Goal: Task Accomplishment & Management: Complete application form

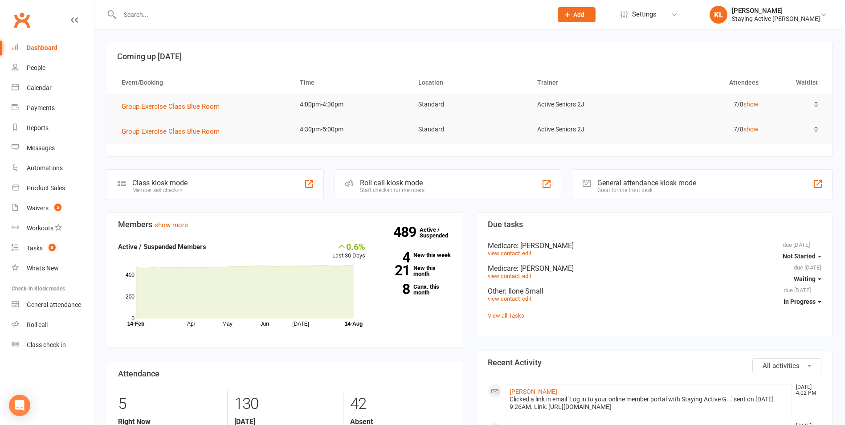
click at [201, 12] on input "text" at bounding box center [331, 14] width 429 height 12
type input "je"
click at [38, 187] on div "Product Sales" at bounding box center [46, 187] width 38 height 7
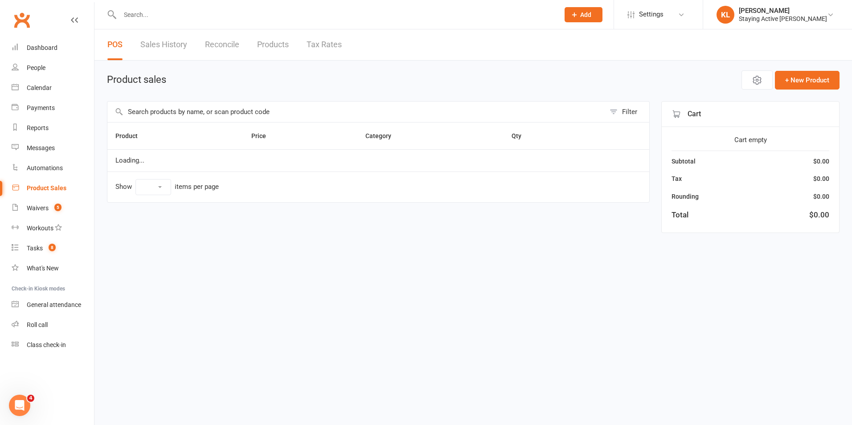
select select "10"
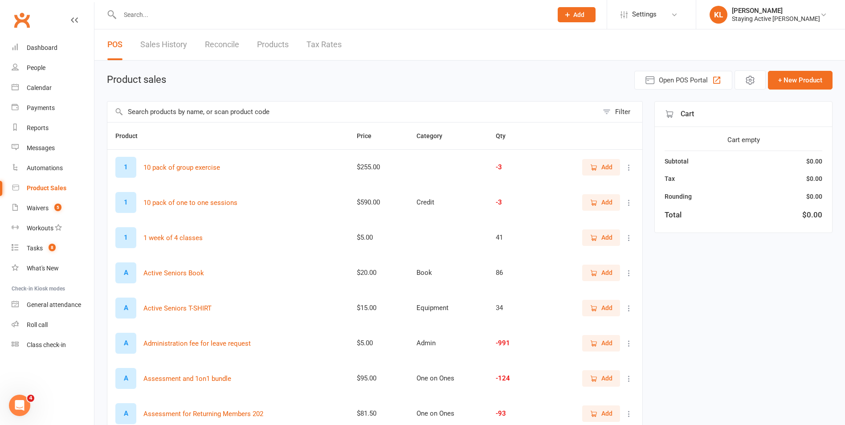
click at [175, 112] on input "text" at bounding box center [352, 112] width 491 height 20
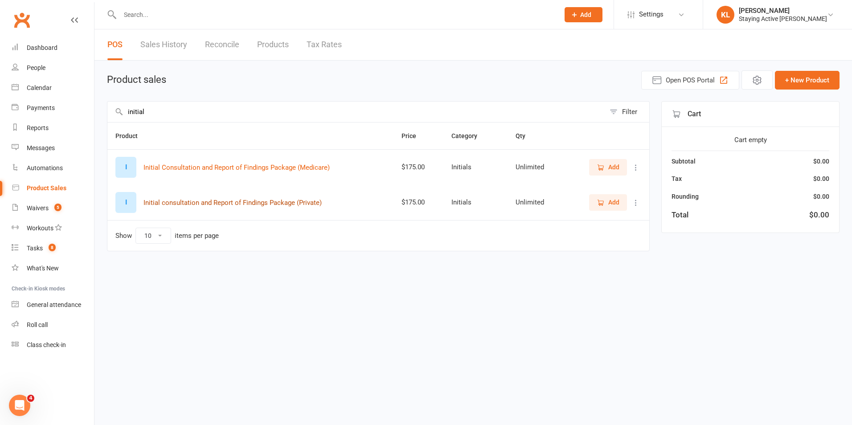
type input "initial"
click at [263, 205] on button "Initial consultation and Report of Findings Package (Private)" at bounding box center [232, 202] width 178 height 11
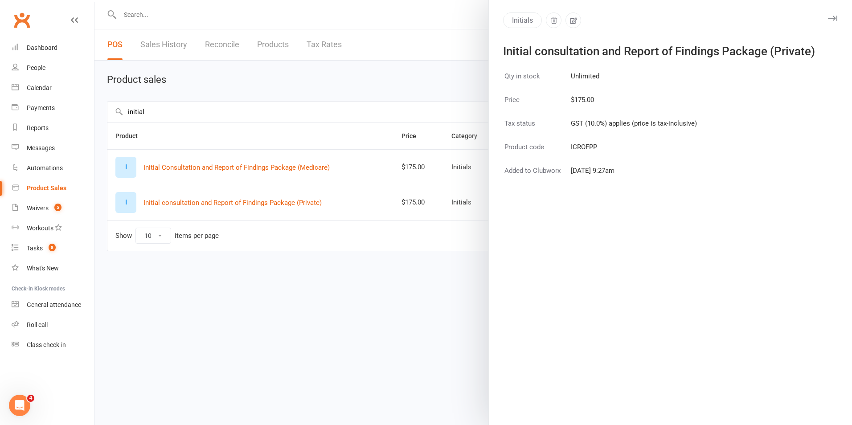
click at [420, 86] on div at bounding box center [472, 212] width 757 height 425
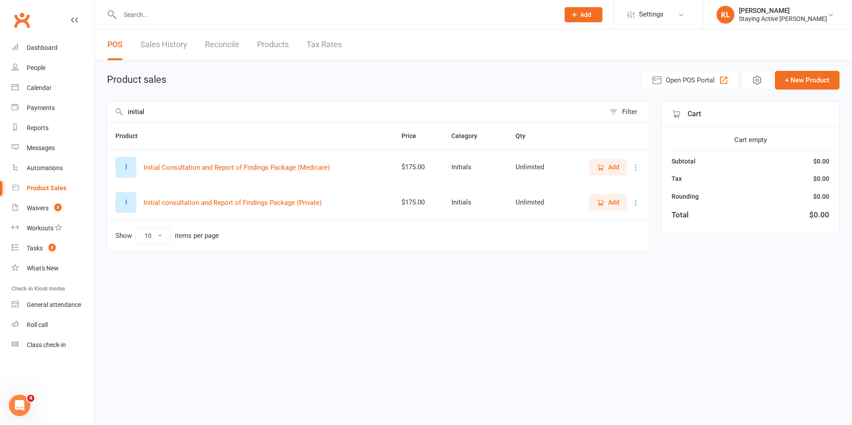
click at [617, 201] on span "Add" at bounding box center [613, 202] width 11 height 10
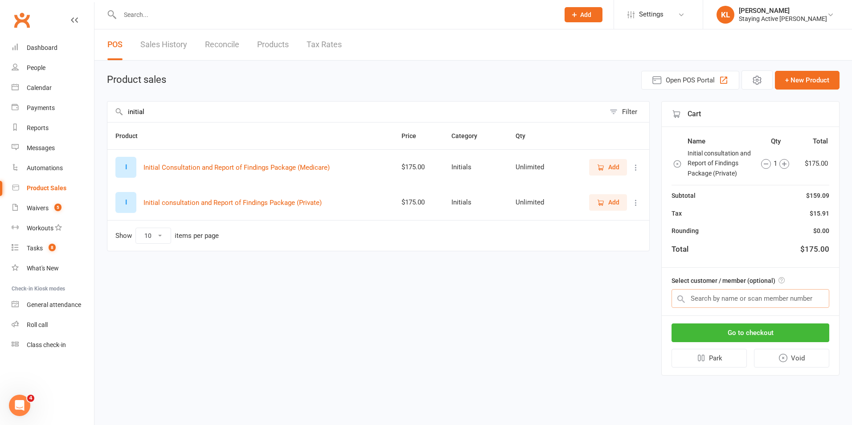
click at [757, 299] on input "text" at bounding box center [750, 298] width 158 height 19
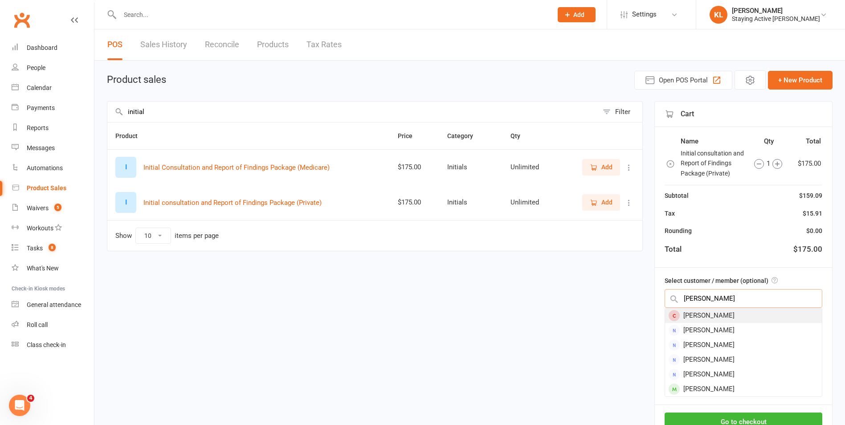
type input "[PERSON_NAME]"
click at [753, 315] on div "[PERSON_NAME]" at bounding box center [743, 315] width 157 height 15
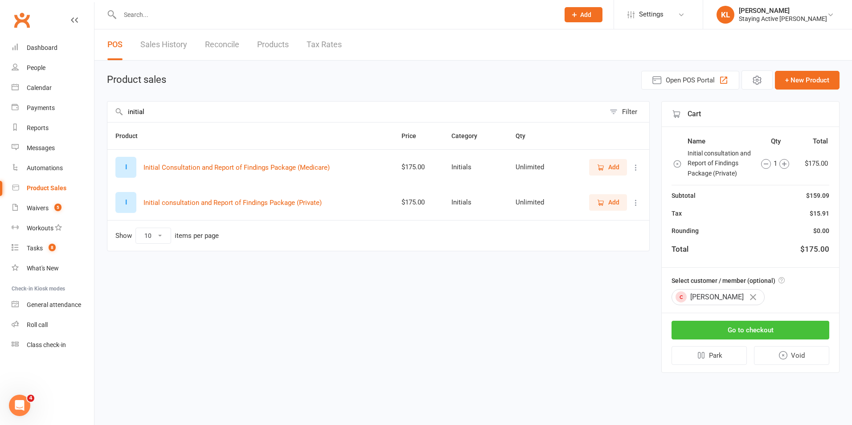
click at [757, 331] on button "Go to checkout" at bounding box center [750, 330] width 158 height 19
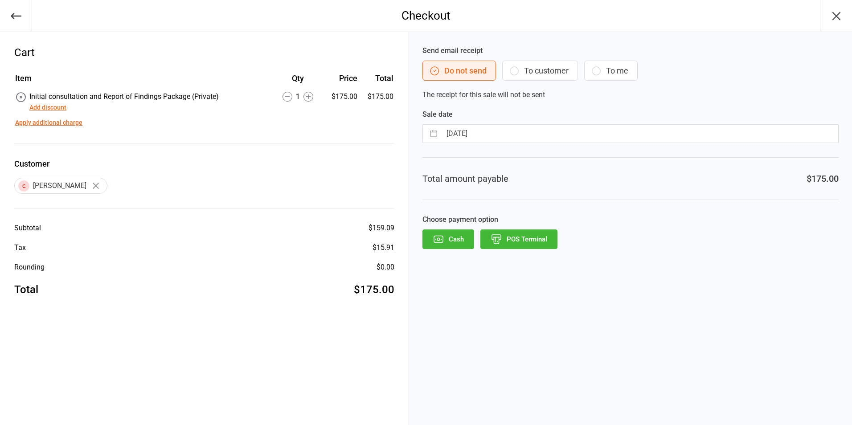
click at [533, 242] on button "POS Terminal" at bounding box center [518, 239] width 77 height 20
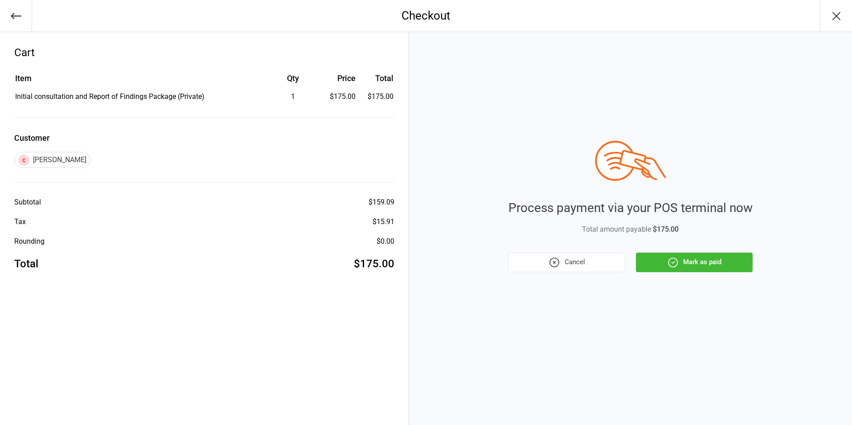
click at [712, 262] on button "Mark as paid" at bounding box center [694, 263] width 117 height 20
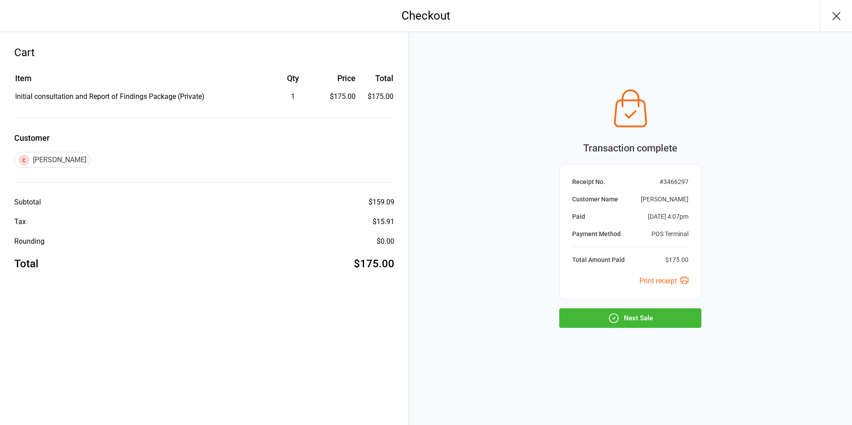
click at [639, 321] on button "Next Sale" at bounding box center [630, 318] width 142 height 20
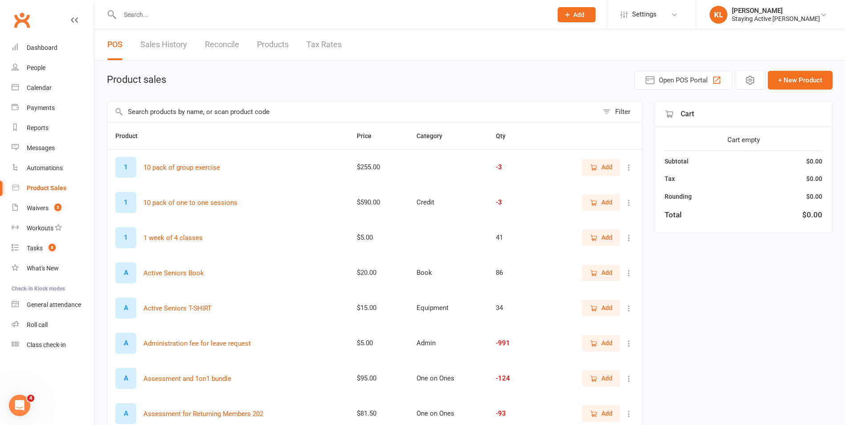
click at [530, 118] on input "text" at bounding box center [352, 112] width 491 height 20
click at [148, 8] on div at bounding box center [326, 14] width 439 height 29
click at [141, 36] on link "Sales History" at bounding box center [163, 44] width 47 height 31
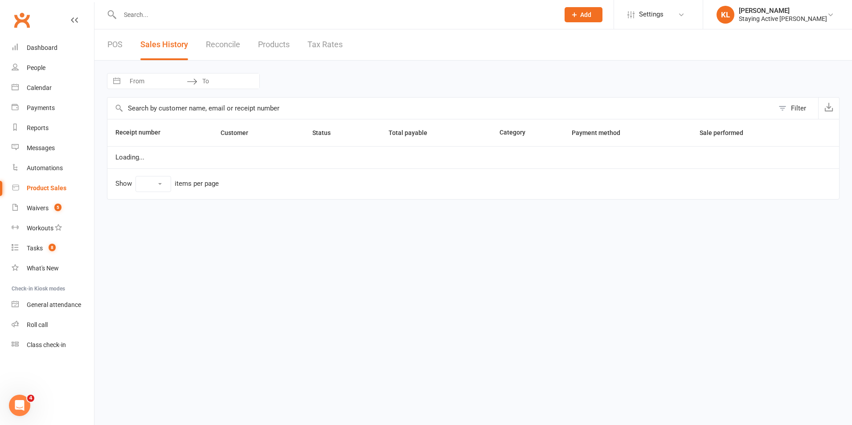
select select "25"
click at [135, 14] on input "text" at bounding box center [335, 14] width 436 height 12
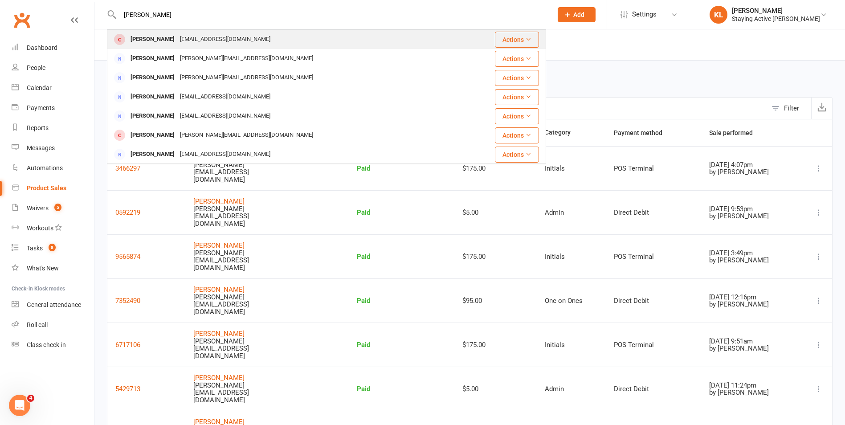
type input "[PERSON_NAME]"
click at [255, 43] on div "[PERSON_NAME] [EMAIL_ADDRESS][DOMAIN_NAME]" at bounding box center [287, 39] width 358 height 18
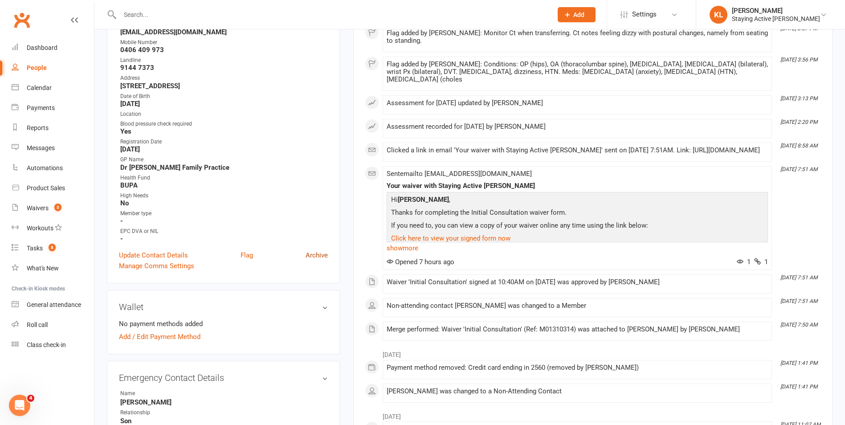
scroll to position [223, 0]
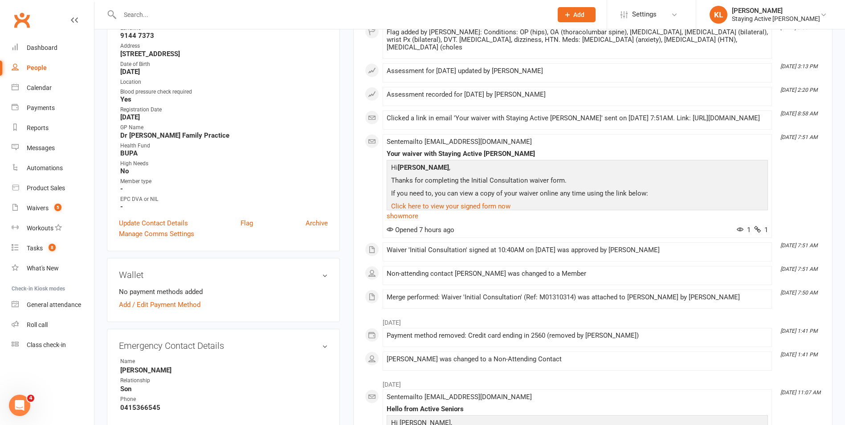
click at [813, 188] on div "This Month [DATE] 4:07 PM POS Sale #3466297 marked as paid by [PERSON_NAME] (pa…" at bounding box center [593, 131] width 456 height 353
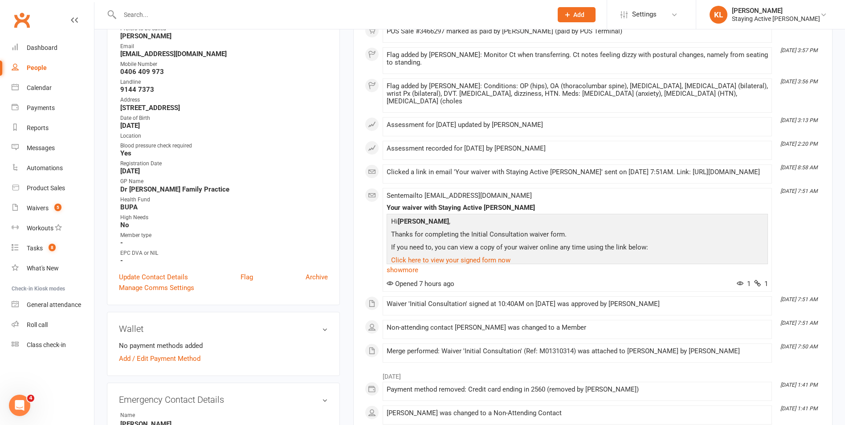
scroll to position [134, 0]
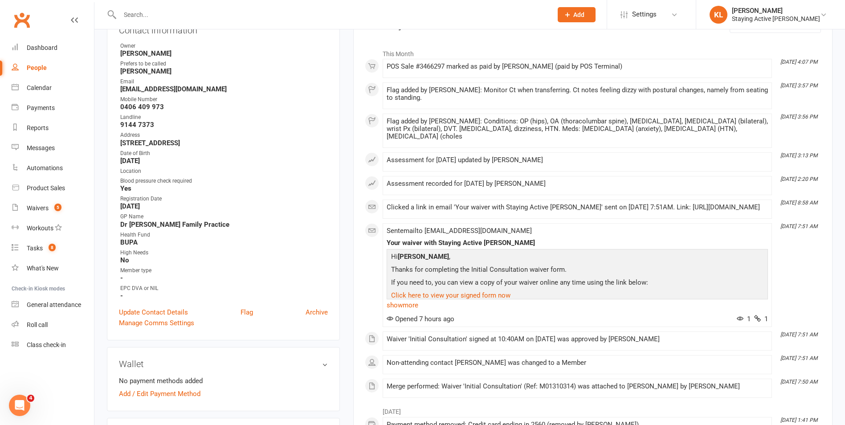
click at [198, 90] on strong "[EMAIL_ADDRESS][DOMAIN_NAME]" at bounding box center [224, 89] width 208 height 8
copy render-form-field "[EMAIL_ADDRESS][DOMAIN_NAME]"
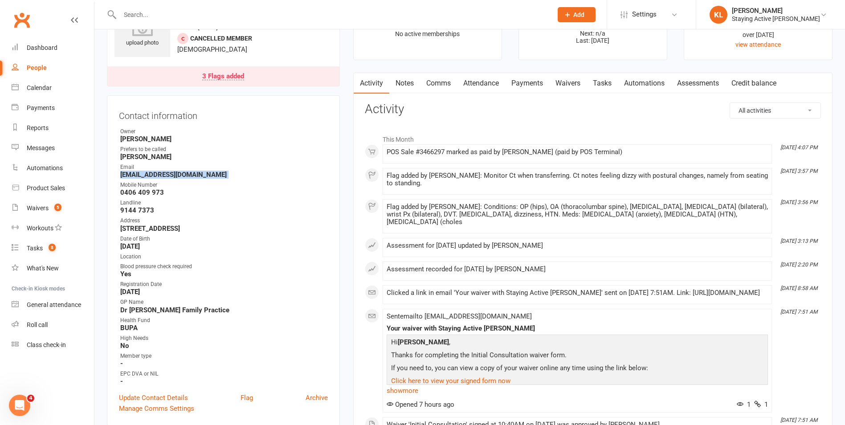
scroll to position [0, 0]
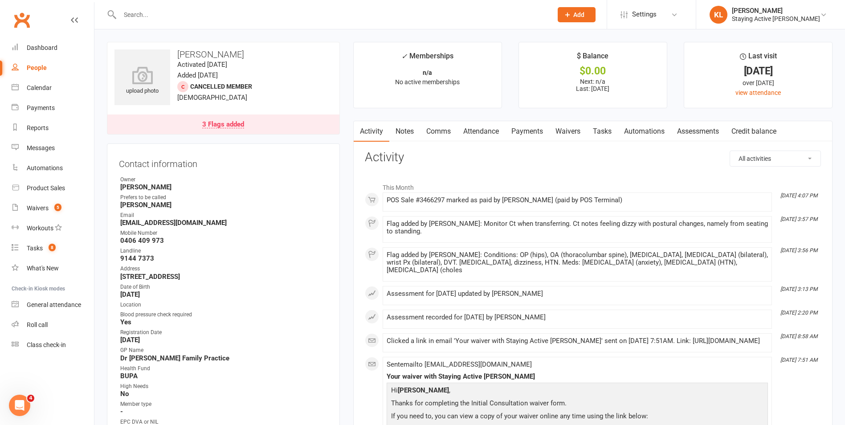
click at [168, 16] on input "text" at bounding box center [331, 14] width 429 height 12
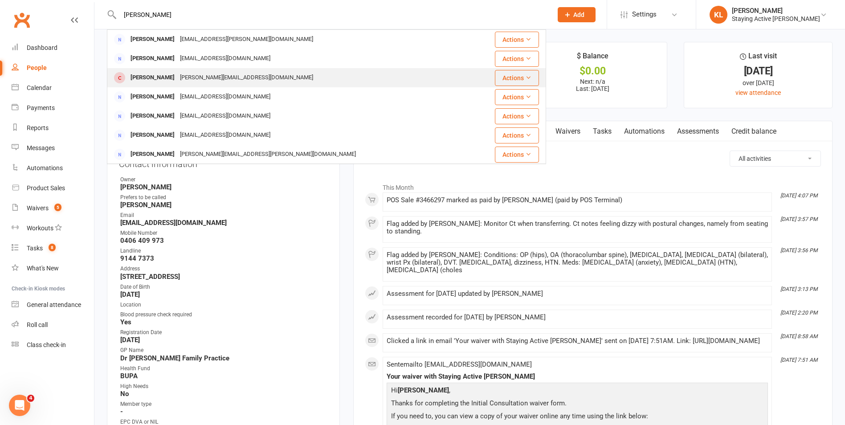
type input "[PERSON_NAME]"
click at [161, 74] on div "[PERSON_NAME]" at bounding box center [152, 77] width 49 height 13
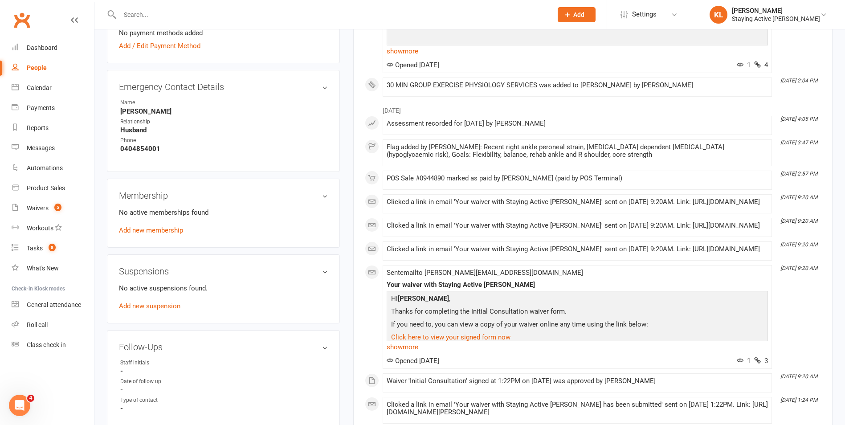
scroll to position [624, 0]
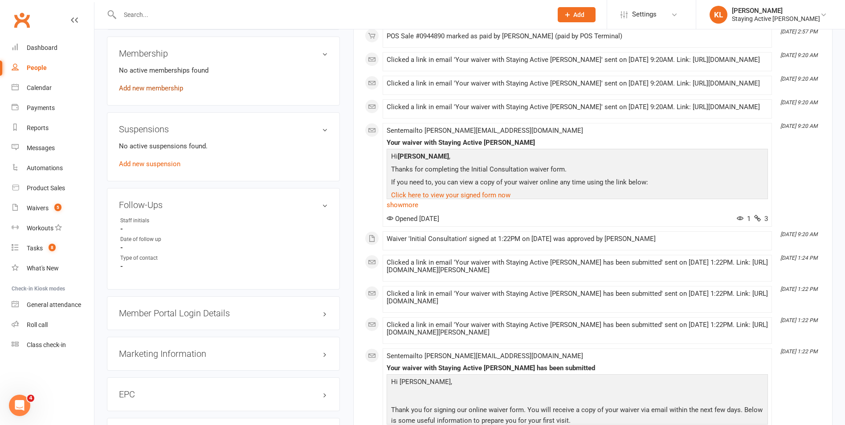
click at [153, 86] on link "Add new membership" at bounding box center [151, 88] width 64 height 8
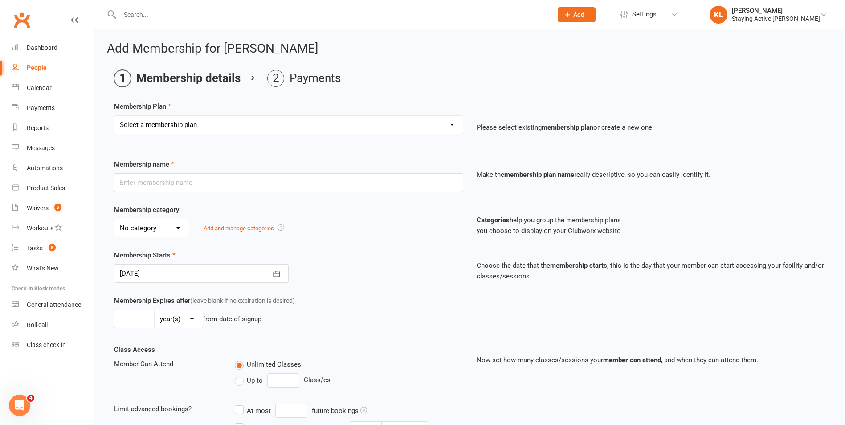
click at [200, 130] on select "Select a membership plan Create new Membership Plan 193000 Telehealth Exercise …" at bounding box center [289, 125] width 348 height 18
select select "2"
click at [115, 116] on select "Select a membership plan Create new Membership Plan 193000 Telehealth Exercise …" at bounding box center [289, 125] width 348 height 18
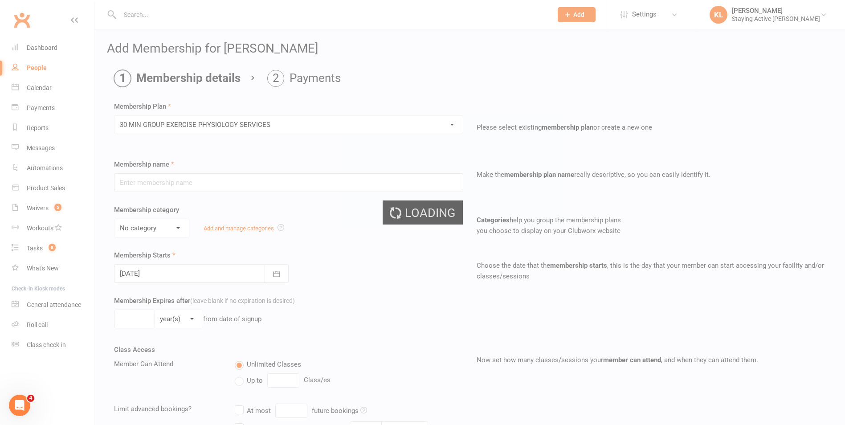
type input "30 MIN GROUP EXERCISE PHYSIOLOGY SERVICES"
select select "2"
type input "3"
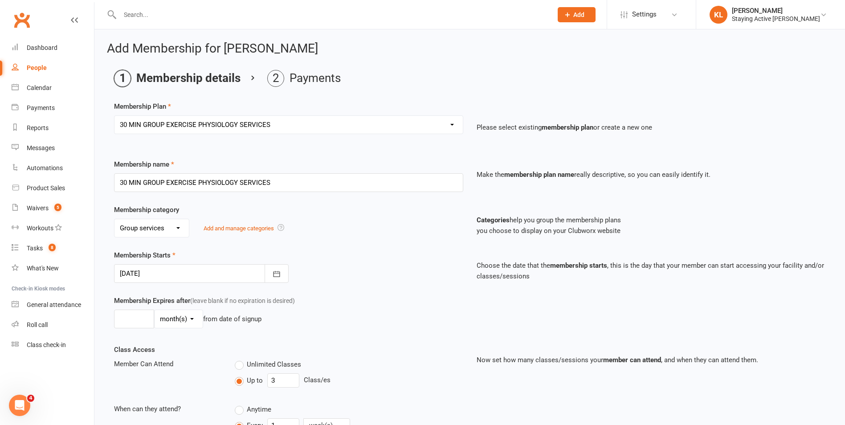
click at [187, 273] on div at bounding box center [201, 273] width 175 height 19
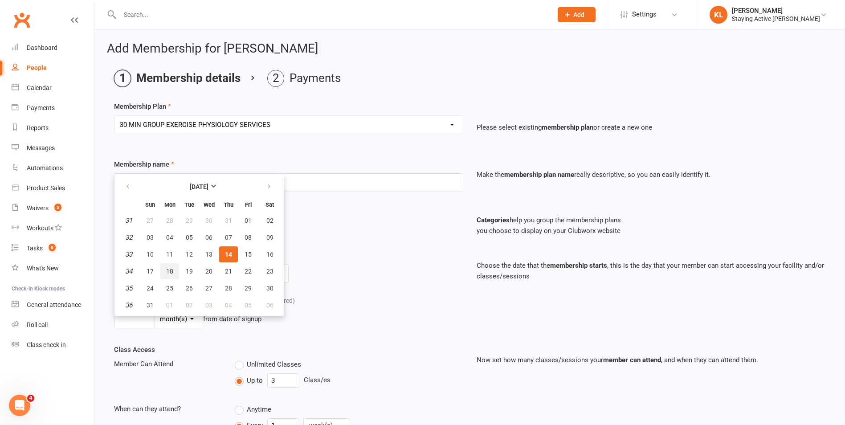
click at [170, 272] on span "18" at bounding box center [169, 271] width 7 height 7
type input "[DATE]"
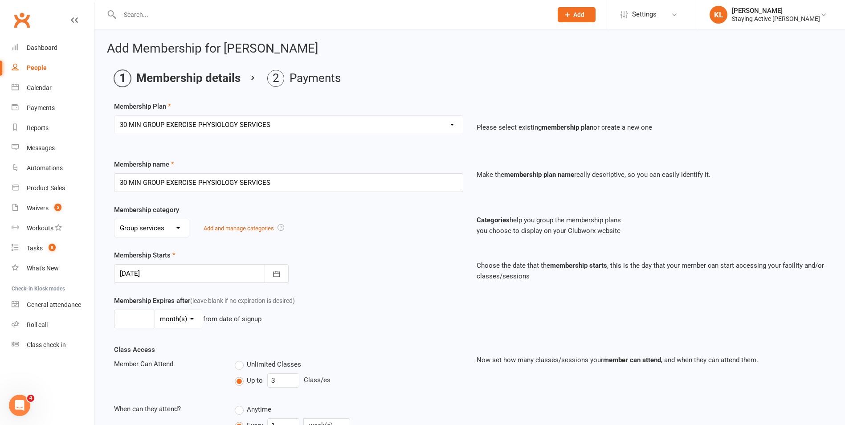
click at [401, 286] on div "Membership Starts [DATE] [DATE] Sun Mon Tue Wed Thu Fri Sat 31 27 28 29 30 31 0…" at bounding box center [469, 272] width 725 height 45
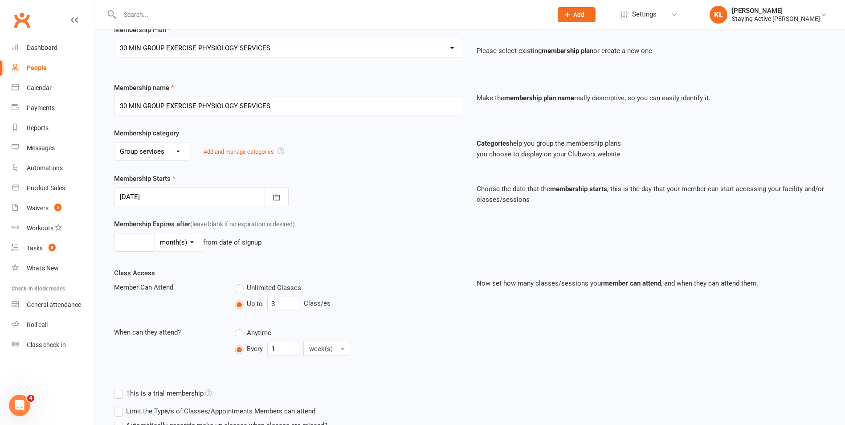
scroll to position [153, 0]
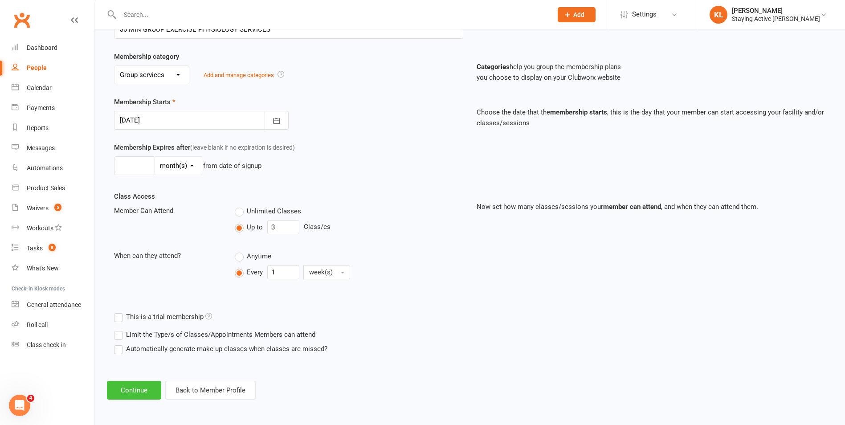
click at [141, 389] on button "Continue" at bounding box center [134, 390] width 54 height 19
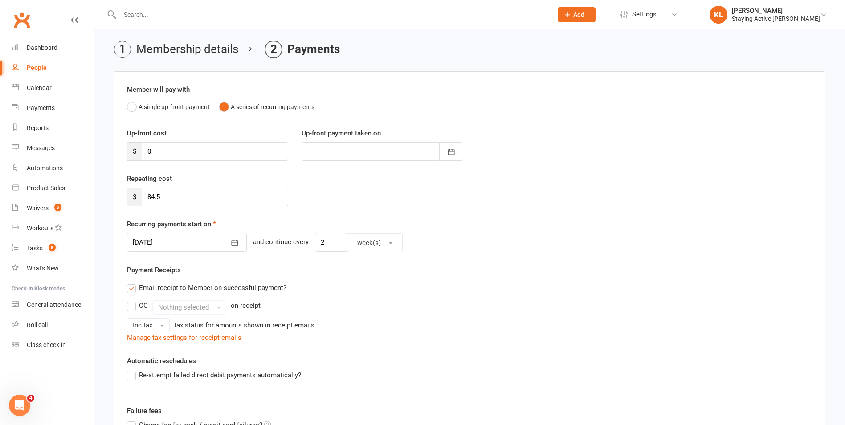
scroll to position [45, 0]
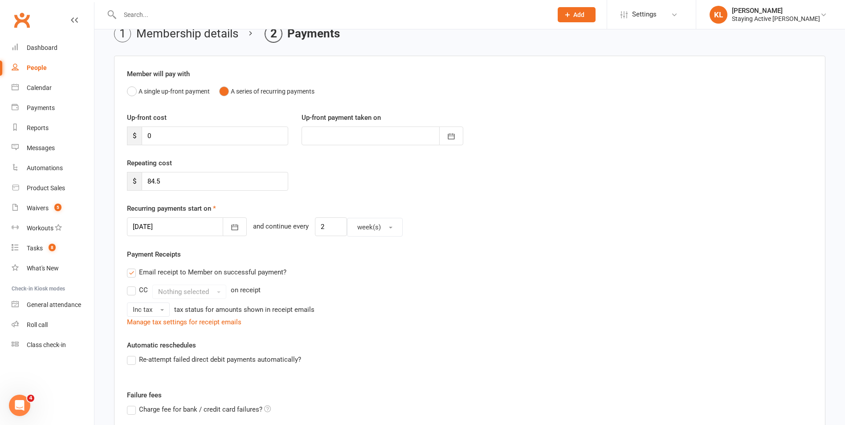
click at [173, 225] on div at bounding box center [187, 226] width 120 height 19
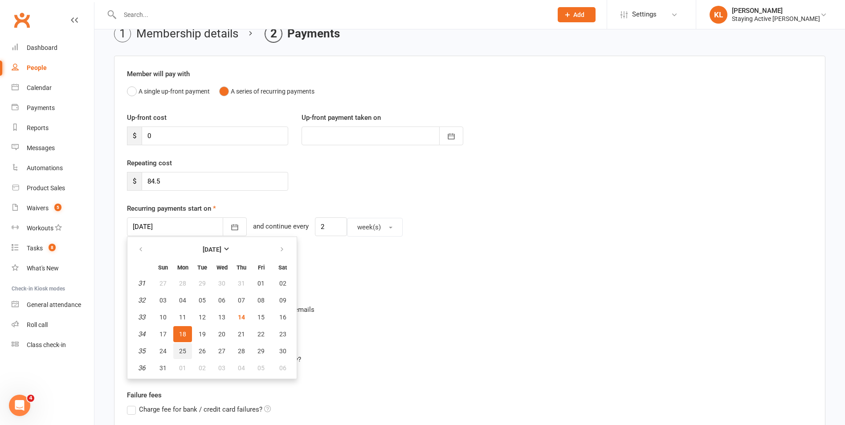
click at [184, 352] on span "25" at bounding box center [182, 351] width 7 height 7
type input "[DATE]"
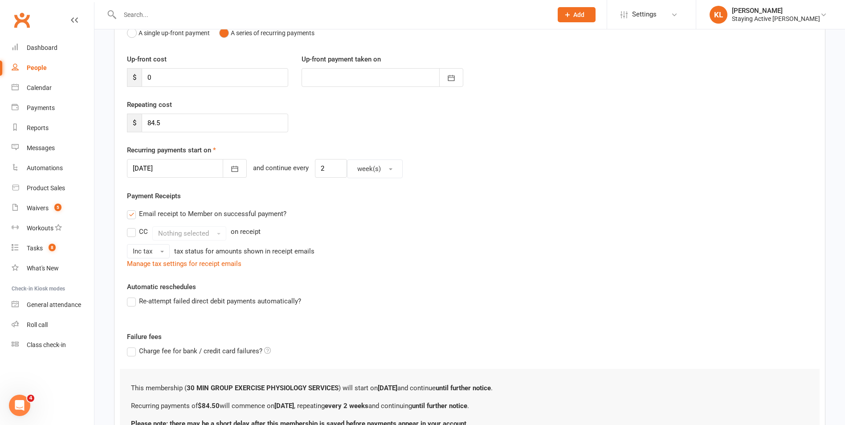
scroll to position [187, 0]
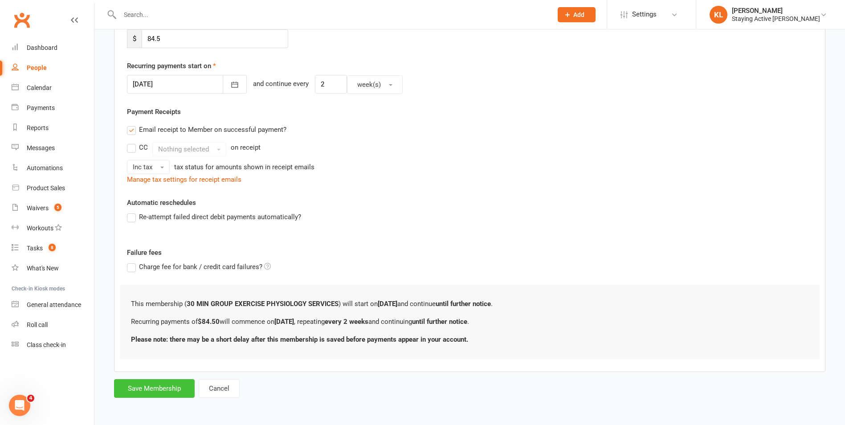
click at [163, 389] on button "Save Membership" at bounding box center [154, 388] width 81 height 19
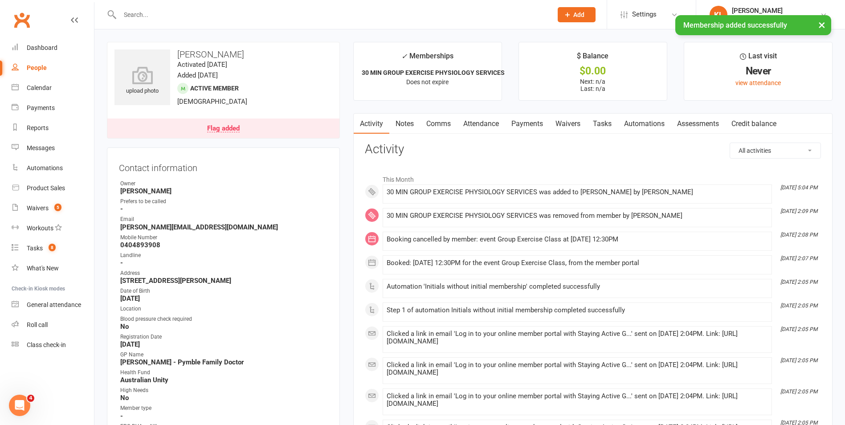
click at [225, 126] on div "Flag added" at bounding box center [223, 128] width 33 height 7
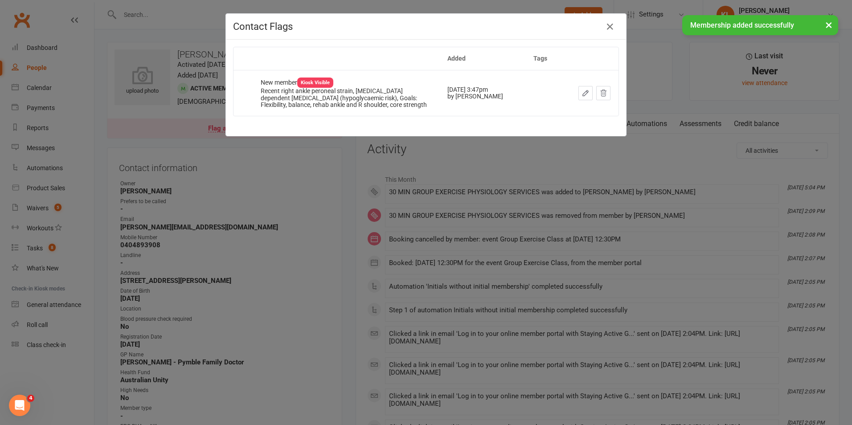
click at [608, 15] on div "× Membership added successfully" at bounding box center [420, 15] width 840 height 0
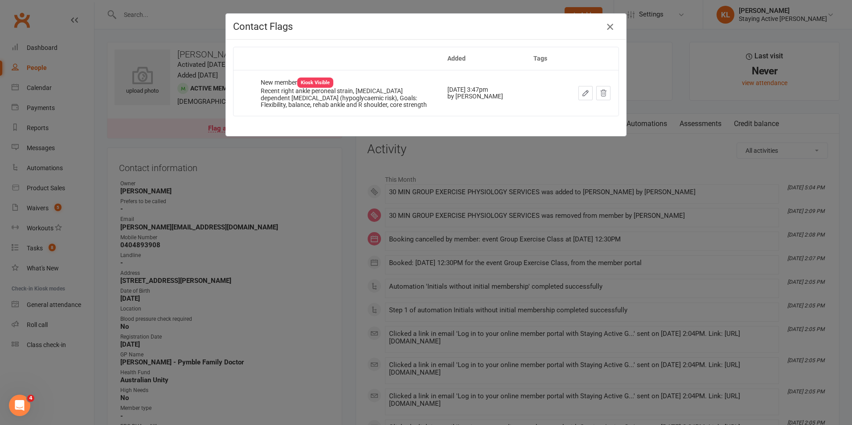
click at [609, 28] on icon "button" at bounding box center [610, 26] width 11 height 11
